Goal: Task Accomplishment & Management: Use online tool/utility

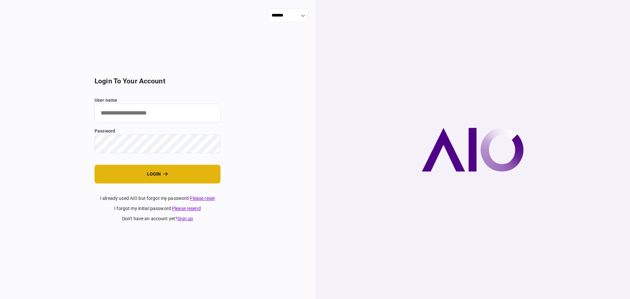
type input "****"
click at [143, 173] on button "login" at bounding box center [158, 174] width 126 height 19
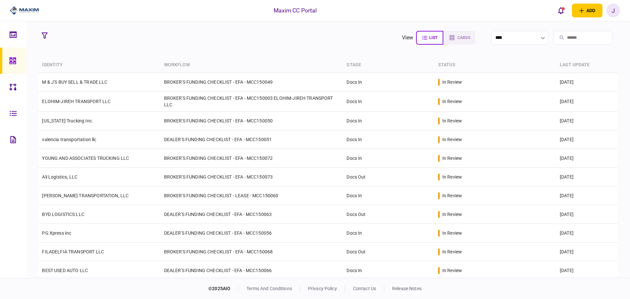
click at [241, 48] on section "view list cards **** Type clear Business Individual documents status clear wait…" at bounding box center [328, 149] width 604 height 257
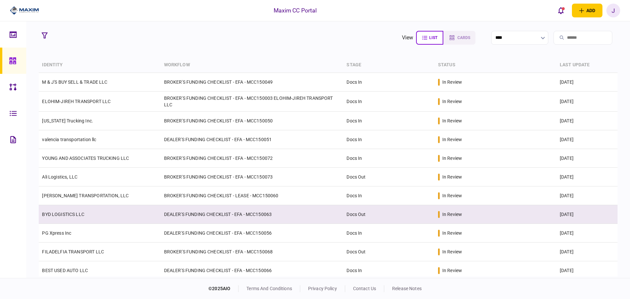
click at [83, 216] on link "BYD LOGISTICS LLC" at bounding box center [63, 214] width 42 height 5
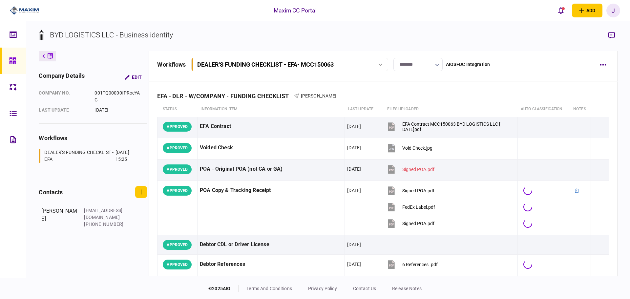
click at [416, 65] on input "********" at bounding box center [418, 64] width 49 height 13
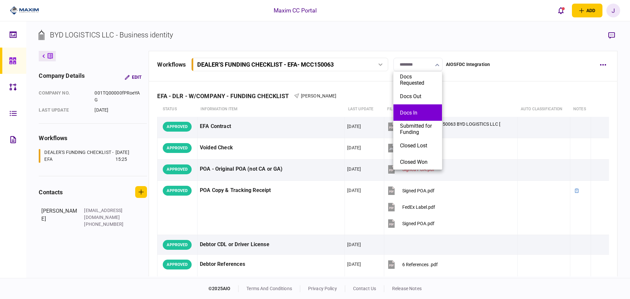
click at [413, 110] on button "Docs In" at bounding box center [417, 113] width 35 height 6
type input "*******"
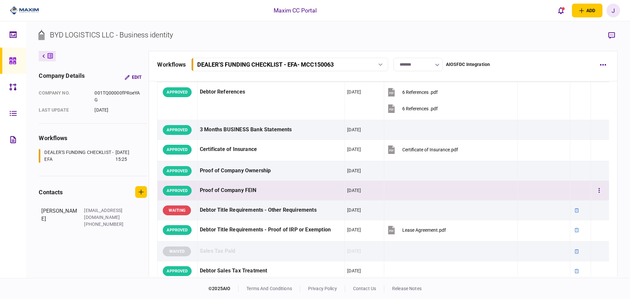
scroll to position [164, 0]
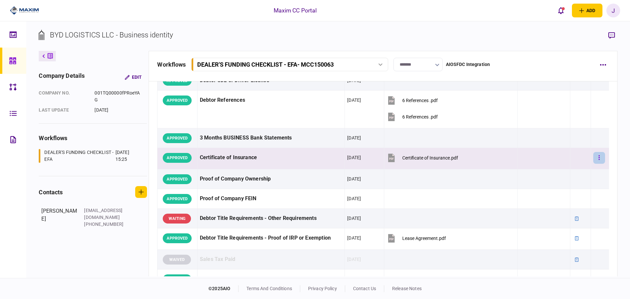
click at [593, 154] on button "button" at bounding box center [599, 158] width 12 height 12
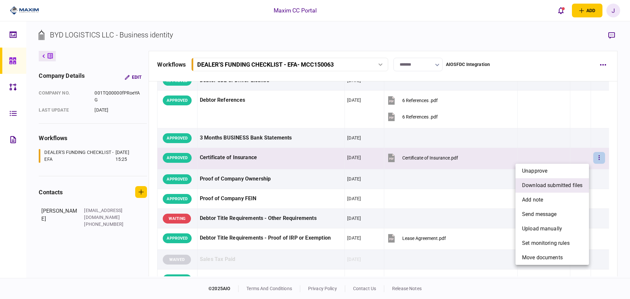
click at [551, 184] on span "download submitted files" at bounding box center [552, 186] width 60 height 8
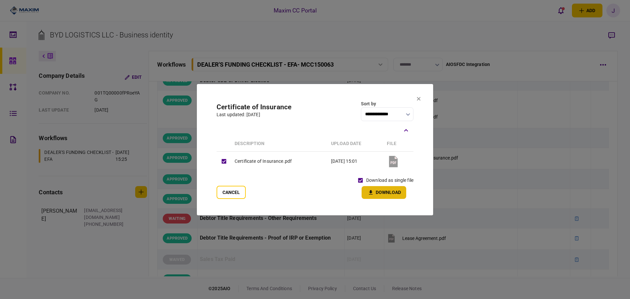
click at [370, 193] on icon "button" at bounding box center [371, 192] width 8 height 6
click at [418, 96] on section "**********" at bounding box center [315, 149] width 236 height 131
click at [419, 99] on icon at bounding box center [419, 99] width 4 height 4
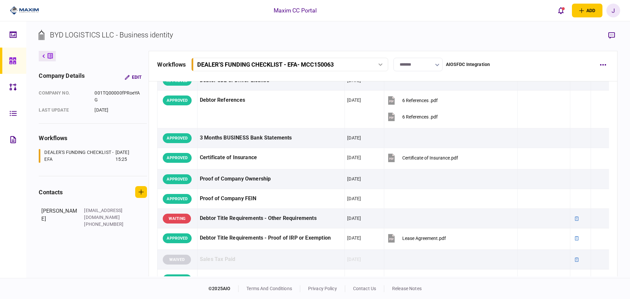
click at [255, 32] on section "BYD LOGISTICS LLC - Business identity" at bounding box center [328, 40] width 579 height 21
drag, startPoint x: 178, startPoint y: 39, endPoint x: 67, endPoint y: 38, distance: 111.3
click at [67, 38] on section "BYD LOGISTICS LLC - Business identity" at bounding box center [328, 40] width 579 height 21
click at [245, 25] on div "BYD LOGISTICS LLC - Business identity company details Edit company no. 001TQ000…" at bounding box center [328, 149] width 604 height 257
drag, startPoint x: 251, startPoint y: 37, endPoint x: 55, endPoint y: 41, distance: 196.0
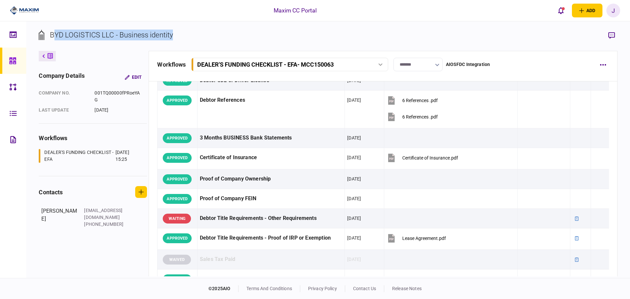
click at [55, 41] on section "BYD LOGISTICS LLC - Business identity" at bounding box center [328, 40] width 579 height 21
click at [158, 36] on div "BYD LOGISTICS LLC - Business identity" at bounding box center [111, 35] width 123 height 11
click at [183, 36] on section "BYD LOGISTICS LLC - Business identity" at bounding box center [328, 40] width 579 height 21
drag, startPoint x: 198, startPoint y: 34, endPoint x: 52, endPoint y: 34, distance: 146.7
click at [50, 34] on section "BYD LOGISTICS LLC - Business identity" at bounding box center [328, 40] width 579 height 21
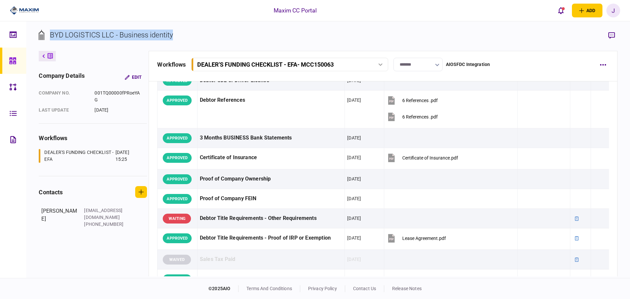
click at [57, 35] on div "BYD LOGISTICS LLC - Business identity" at bounding box center [111, 35] width 123 height 11
click at [79, 34] on div "BYD LOGISTICS LLC - Business identity" at bounding box center [111, 35] width 123 height 11
click at [106, 36] on div "BYD LOGISTICS LLC - Business identity" at bounding box center [111, 35] width 123 height 11
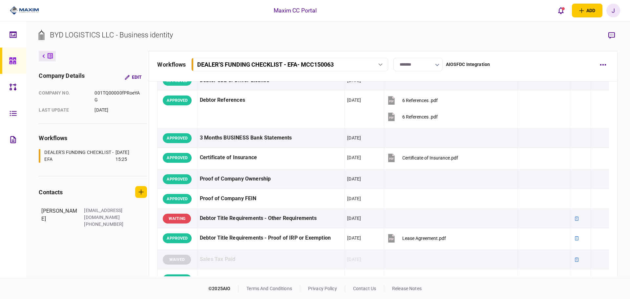
click at [106, 36] on div "BYD LOGISTICS LLC - Business identity" at bounding box center [111, 35] width 123 height 11
click at [108, 34] on div "BYD LOGISTICS LLC - Business identity" at bounding box center [111, 35] width 123 height 11
click at [120, 34] on div "BYD LOGISTICS LLC - Business identity" at bounding box center [111, 35] width 123 height 11
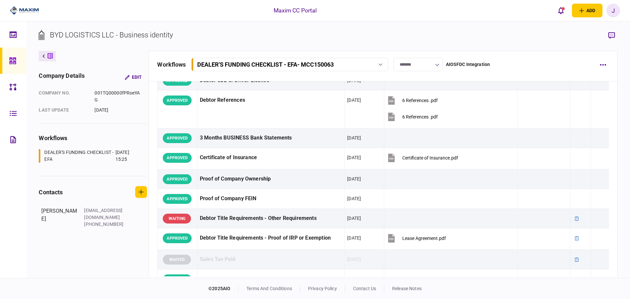
click at [158, 36] on div "BYD LOGISTICS LLC - Business identity" at bounding box center [111, 35] width 123 height 11
click at [177, 32] on section "BYD LOGISTICS LLC - Business identity" at bounding box center [328, 40] width 579 height 21
click at [170, 33] on div "BYD LOGISTICS LLC - Business identity" at bounding box center [111, 35] width 123 height 11
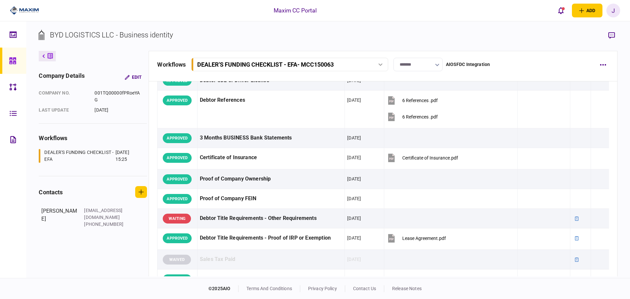
click at [144, 35] on div "BYD LOGISTICS LLC - Business identity" at bounding box center [111, 35] width 123 height 11
click at [83, 38] on div "BYD LOGISTICS LLC - Business identity" at bounding box center [111, 35] width 123 height 11
click at [99, 38] on div "BYD LOGISTICS LLC - Business identity" at bounding box center [111, 35] width 123 height 11
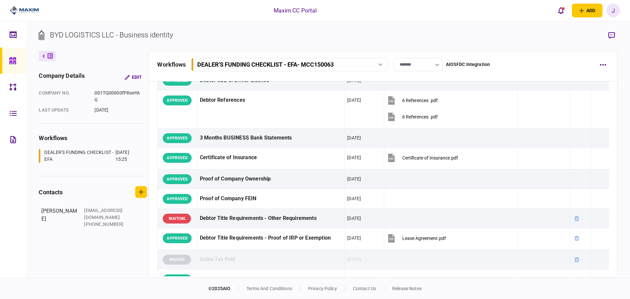
click at [109, 33] on div "BYD LOGISTICS LLC - Business identity" at bounding box center [111, 35] width 123 height 11
click at [79, 36] on div "BYD LOGISTICS LLC - Business identity" at bounding box center [111, 35] width 123 height 11
click at [56, 37] on div "BYD LOGISTICS LLC - Business identity" at bounding box center [111, 35] width 123 height 11
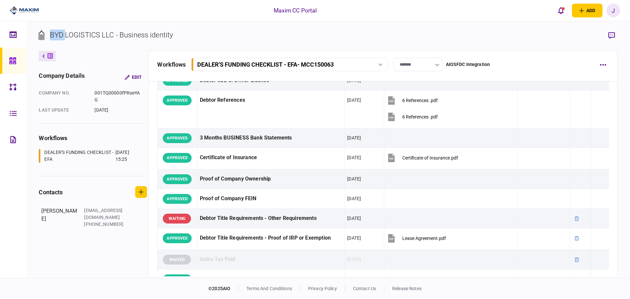
click at [56, 37] on div "BYD LOGISTICS LLC - Business identity" at bounding box center [111, 35] width 123 height 11
click at [80, 32] on div "BYD LOGISTICS LLC - Business identity" at bounding box center [111, 35] width 123 height 11
click at [111, 32] on div "BYD LOGISTICS LLC - Business identity" at bounding box center [111, 35] width 123 height 11
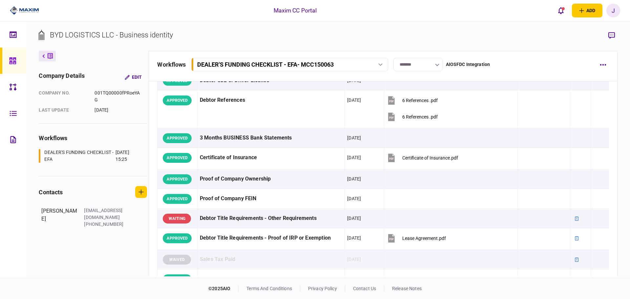
click at [133, 33] on div "BYD LOGISTICS LLC - Business identity" at bounding box center [111, 35] width 123 height 11
drag, startPoint x: 133, startPoint y: 33, endPoint x: 137, endPoint y: 34, distance: 3.7
click at [134, 33] on div "BYD LOGISTICS LLC - Business identity" at bounding box center [111, 35] width 123 height 11
click at [153, 35] on div "BYD LOGISTICS LLC - Business identity" at bounding box center [111, 35] width 123 height 11
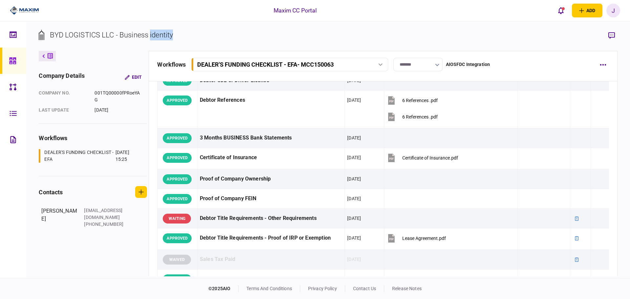
click at [175, 34] on section "BYD LOGISTICS LLC - Business identity" at bounding box center [328, 40] width 579 height 21
click at [187, 36] on section "BYD LOGISTICS LLC - Business identity" at bounding box center [328, 40] width 579 height 21
click at [156, 37] on div "BYD LOGISTICS LLC - Business identity" at bounding box center [111, 35] width 123 height 11
drag, startPoint x: 174, startPoint y: 33, endPoint x: 119, endPoint y: 37, distance: 55.0
click at [119, 37] on div "BYD LOGISTICS LLC - Business identity" at bounding box center [111, 35] width 123 height 11
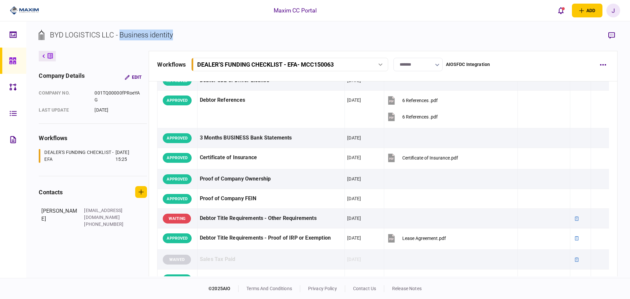
click at [181, 33] on section "BYD LOGISTICS LLC - Business identity" at bounding box center [328, 40] width 579 height 21
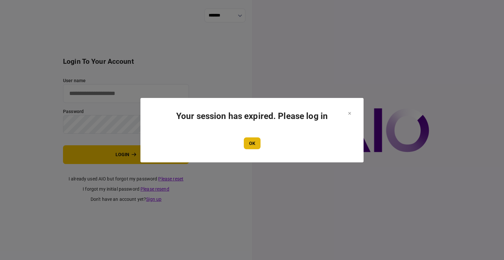
type input "****"
click at [250, 137] on button "OK" at bounding box center [252, 143] width 17 height 12
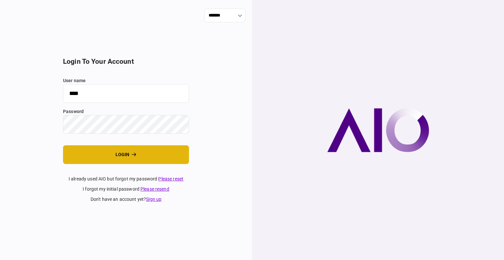
click at [108, 159] on button "login" at bounding box center [126, 154] width 126 height 19
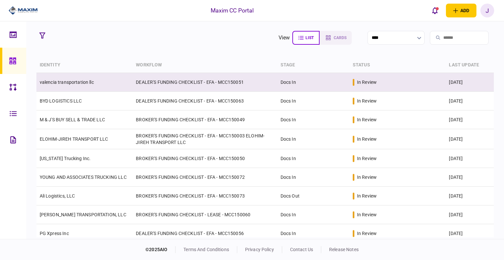
click at [52, 84] on link "valencia transportation llc" at bounding box center [67, 81] width 54 height 5
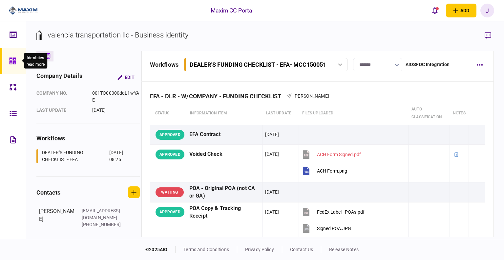
click at [11, 57] on icon at bounding box center [12, 60] width 7 height 7
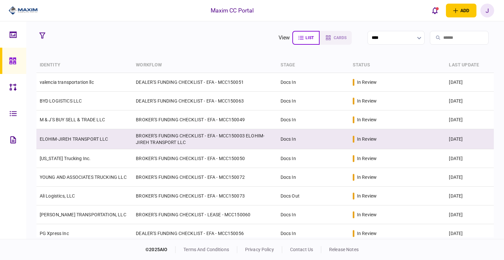
click at [73, 138] on link "ELOHIM-JIREH TRANSPORT LLC" at bounding box center [74, 138] width 69 height 5
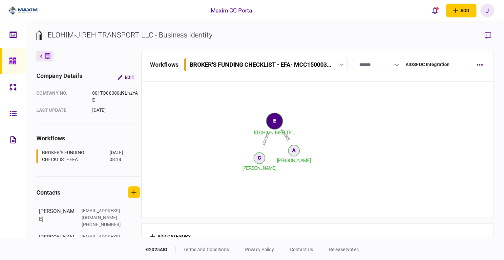
scroll to position [952, 0]
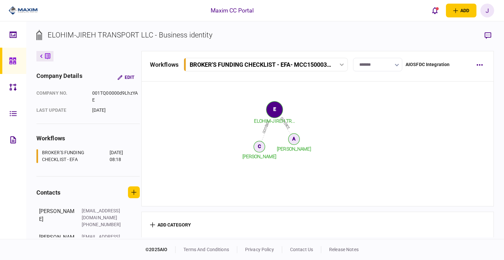
click at [10, 58] on icon at bounding box center [12, 60] width 7 height 7
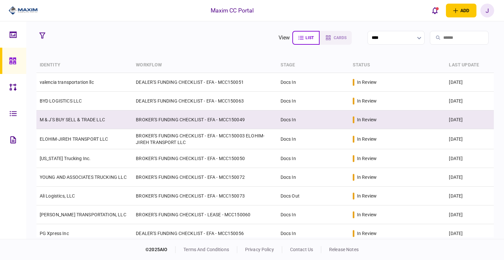
click at [89, 121] on link "M & J'S BUY SELL & TRADE LLC" at bounding box center [72, 119] width 65 height 5
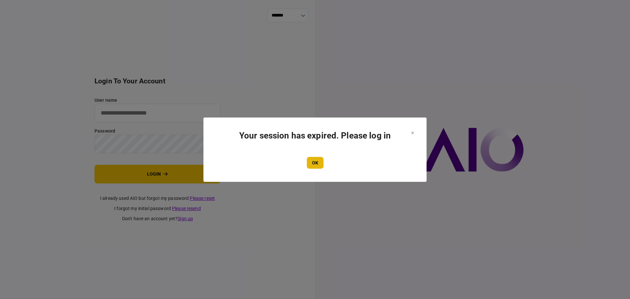
type input "****"
click at [309, 162] on button "OK" at bounding box center [315, 163] width 17 height 12
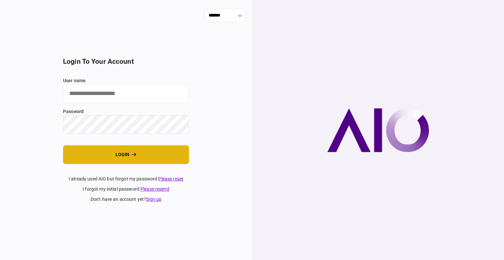
type input "****"
click at [118, 159] on button "login" at bounding box center [126, 154] width 126 height 19
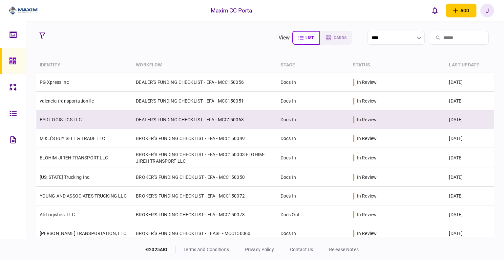
scroll to position [33, 0]
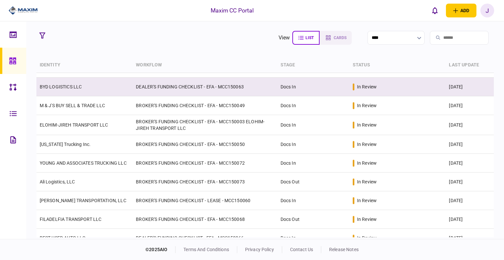
click at [62, 93] on td "BYD LOGISTICS LLC" at bounding box center [84, 86] width 97 height 19
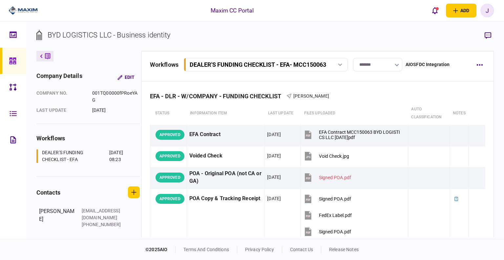
click at [389, 64] on input "*******" at bounding box center [377, 64] width 49 height 13
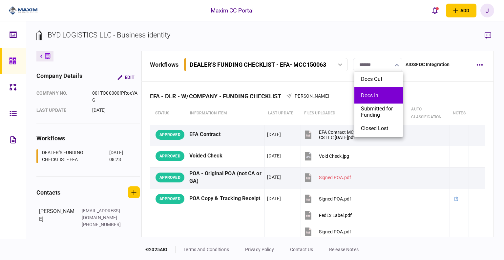
scroll to position [33, 0]
click at [378, 101] on button "Submitted for Funding" at bounding box center [378, 96] width 35 height 12
type input "**********"
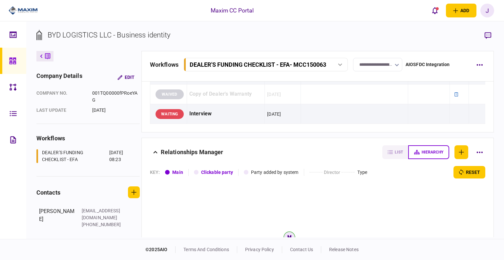
scroll to position [755, 0]
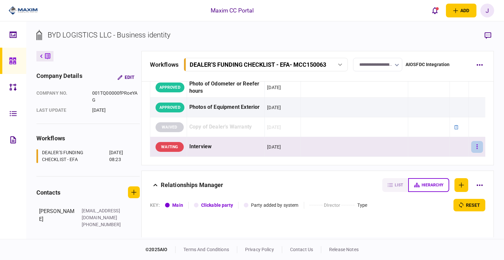
click at [476, 145] on button "button" at bounding box center [477, 147] width 12 height 12
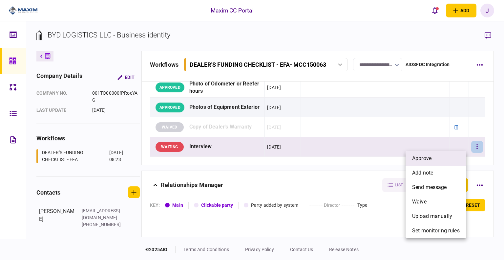
click at [431, 156] on span "approve" at bounding box center [421, 158] width 19 height 8
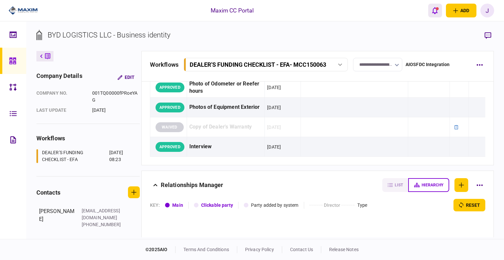
click at [435, 12] on icon "open notifications list" at bounding box center [435, 10] width 6 height 7
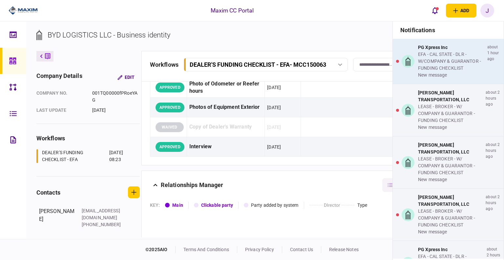
click at [430, 63] on div "EFA - CAL STATE - DLR - W/COMPANY & GUARANTOR - FUNDING CHECKLIST" at bounding box center [451, 61] width 67 height 21
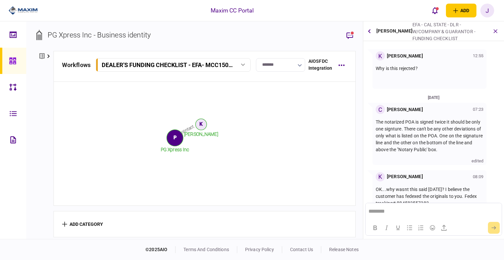
scroll to position [51, 0]
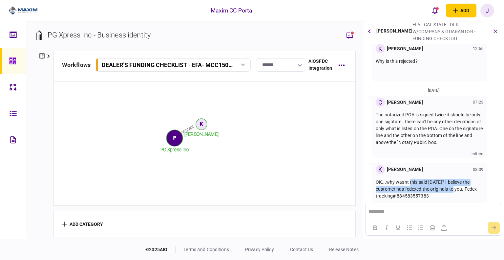
drag, startPoint x: 409, startPoint y: 174, endPoint x: 449, endPoint y: 180, distance: 40.4
click at [449, 180] on p "OK...why wasnt this said [DATE]? I believe the customer has fedexed the origina…" at bounding box center [430, 189] width 108 height 21
click at [409, 174] on div "OK...why wasnt this said [DATE]? I believe the customer has fedexed the origina…" at bounding box center [430, 189] width 108 height 30
drag, startPoint x: 398, startPoint y: 181, endPoint x: 463, endPoint y: 184, distance: 65.7
click at [462, 184] on p "OK...why wasnt this said [DATE]? I believe the customer has fedexed the origina…" at bounding box center [430, 189] width 108 height 21
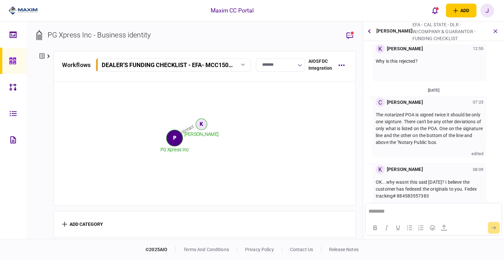
click at [443, 187] on p "OK...why wasnt this said [DATE]? I believe the customer has fedexed the origina…" at bounding box center [430, 189] width 108 height 21
drag, startPoint x: 420, startPoint y: 173, endPoint x: 477, endPoint y: 174, distance: 56.5
click at [477, 179] on p "OK...why wasnt this said [DATE]? I believe the customer has fedexed the origina…" at bounding box center [430, 189] width 108 height 21
click at [434, 179] on p "OK...why wasnt this said [DATE]? I believe the customer has fedexed the origina…" at bounding box center [430, 189] width 108 height 21
drag, startPoint x: 416, startPoint y: 176, endPoint x: 435, endPoint y: 180, distance: 19.3
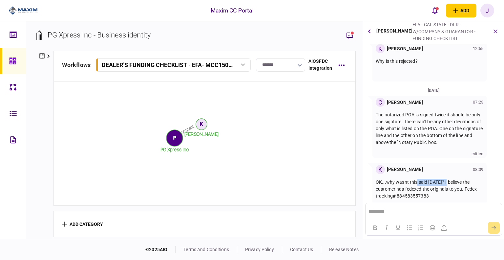
click at [449, 179] on p "OK...why wasnt this said [DATE]? I believe the customer has fedexed the origina…" at bounding box center [430, 189] width 108 height 21
click at [414, 186] on p "OK...why wasnt this said [DATE]? I believe the customer has fedexed the origina…" at bounding box center [430, 189] width 108 height 21
drag, startPoint x: 398, startPoint y: 186, endPoint x: 450, endPoint y: 182, distance: 52.3
click at [454, 182] on p "OK...why wasnt this said [DATE]? I believe the customer has fedexed the origina…" at bounding box center [430, 189] width 108 height 21
click at [449, 182] on p "OK...why wasnt this said [DATE]? I believe the customer has fedexed the origina…" at bounding box center [430, 189] width 108 height 21
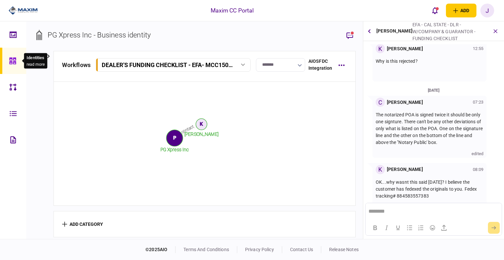
click at [11, 61] on icon at bounding box center [12, 61] width 7 height 8
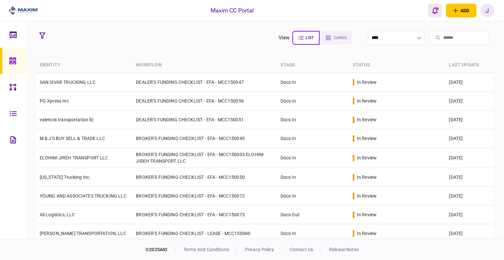
click at [434, 11] on icon "open notifications list" at bounding box center [435, 10] width 6 height 7
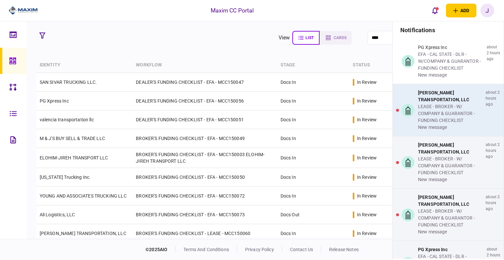
click at [431, 108] on div "LEASE - BROKER - W/ COMPANY & GUARANTOR - FUNDING CHECKLIST" at bounding box center [450, 113] width 65 height 21
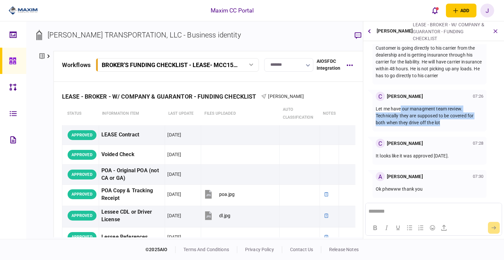
drag, startPoint x: 400, startPoint y: 111, endPoint x: 455, endPoint y: 122, distance: 55.9
click at [455, 122] on p "Let me have our managment team review. Technically they are supposed to be cove…" at bounding box center [430, 115] width 108 height 21
click at [445, 122] on p "Let me have our managment team review. Technically they are supposed to be cove…" at bounding box center [430, 115] width 108 height 21
drag, startPoint x: 444, startPoint y: 124, endPoint x: 374, endPoint y: 110, distance: 72.0
click at [374, 110] on div "C [PERSON_NAME] 07:26 Let me have our managment team review. Technically they a…" at bounding box center [430, 111] width 114 height 42
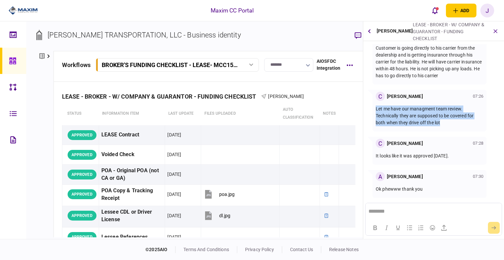
scroll to position [362, 0]
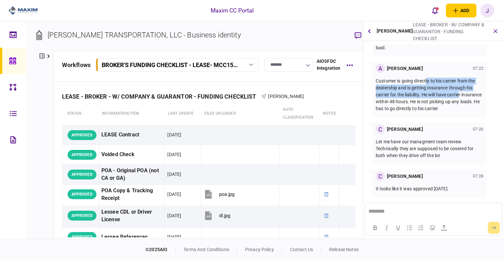
drag, startPoint x: 427, startPoint y: 80, endPoint x: 460, endPoint y: 96, distance: 36.1
click at [460, 96] on p "Customer is going directly to his carrier from the dealership and is getting in…" at bounding box center [430, 94] width 108 height 34
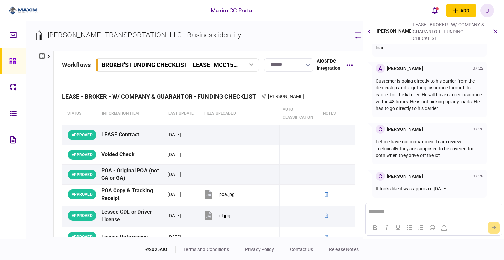
click at [437, 100] on p "Customer is going directly to his carrier from the dealership and is getting in…" at bounding box center [430, 94] width 108 height 34
drag, startPoint x: 416, startPoint y: 90, endPoint x: 457, endPoint y: 89, distance: 40.7
click at [457, 89] on p "Customer is going directly to his carrier from the dealership and is getting in…" at bounding box center [430, 94] width 108 height 34
click at [441, 92] on p "Customer is going directly to his carrier from the dealership and is getting in…" at bounding box center [430, 94] width 108 height 34
drag, startPoint x: 404, startPoint y: 94, endPoint x: 450, endPoint y: 94, distance: 45.6
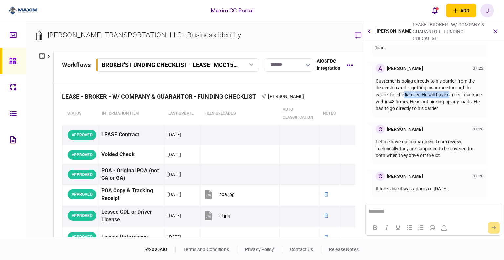
click at [450, 94] on p "Customer is going directly to his carrier from the dealership and is getting in…" at bounding box center [430, 94] width 108 height 34
click at [456, 98] on p "Customer is going directly to his carrier from the dealership and is getting in…" at bounding box center [430, 94] width 108 height 34
drag, startPoint x: 400, startPoint y: 103, endPoint x: 452, endPoint y: 103, distance: 51.2
click at [452, 103] on p "Customer is going directly to his carrier from the dealership and is getting in…" at bounding box center [430, 94] width 108 height 34
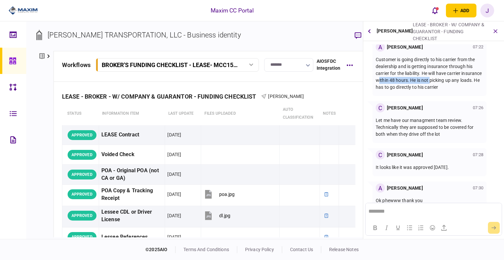
scroll to position [395, 0]
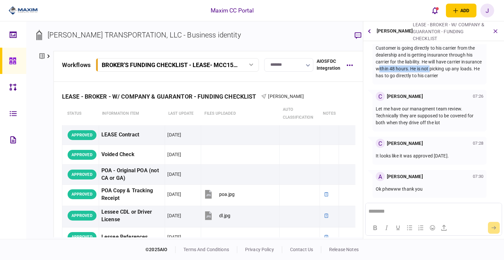
click at [13, 57] on icon at bounding box center [12, 61] width 7 height 8
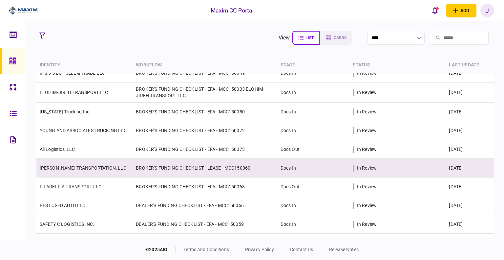
scroll to position [66, 0]
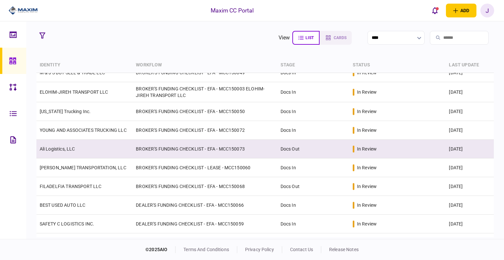
click at [63, 151] on link "Ali Logistics, LLC" at bounding box center [57, 148] width 35 height 5
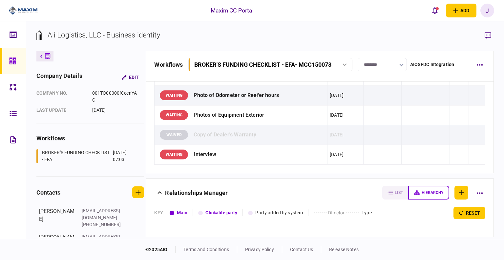
scroll to position [743, 0]
